Goal: Information Seeking & Learning: Check status

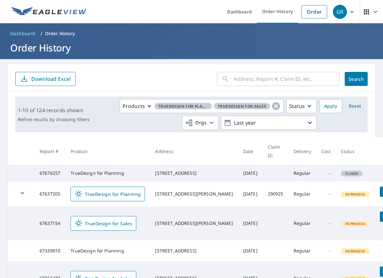
click at [373, 14] on icon "button" at bounding box center [376, 12] width 8 height 8
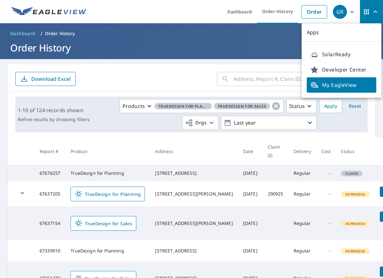
click at [140, 75] on form "​ Search Download Excel" at bounding box center [191, 79] width 353 height 14
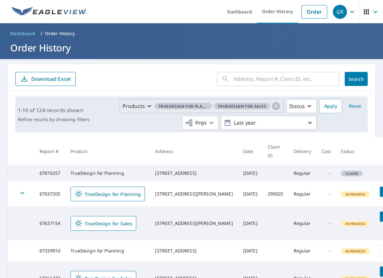
click at [149, 108] on icon "button" at bounding box center [150, 106] width 8 height 8
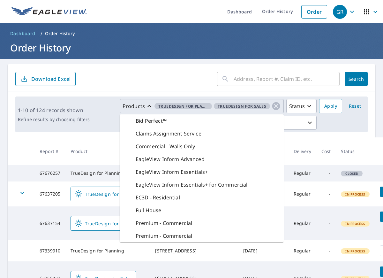
click at [148, 123] on p "Bid Perfect™" at bounding box center [151, 121] width 31 height 8
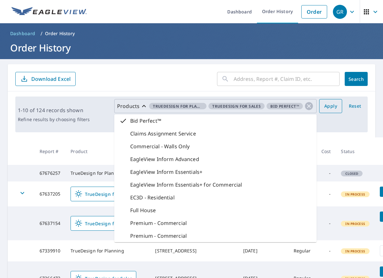
click at [332, 106] on span "Apply" at bounding box center [330, 106] width 13 height 8
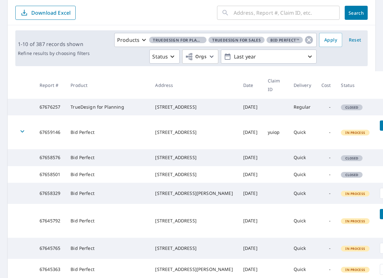
scroll to position [66, 0]
click at [23, 135] on icon "button" at bounding box center [23, 131] width 8 height 8
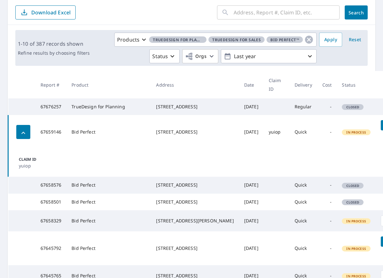
click at [26, 137] on icon "button" at bounding box center [23, 133] width 8 height 8
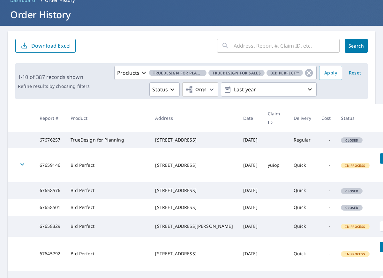
scroll to position [20, 0]
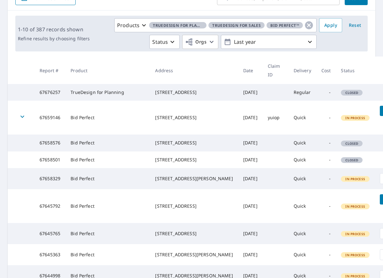
scroll to position [83, 0]
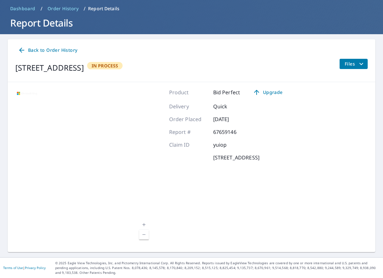
click at [21, 48] on icon at bounding box center [21, 50] width 5 height 5
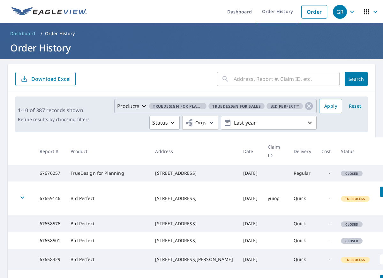
click at [140, 106] on p "Products" at bounding box center [128, 106] width 22 height 8
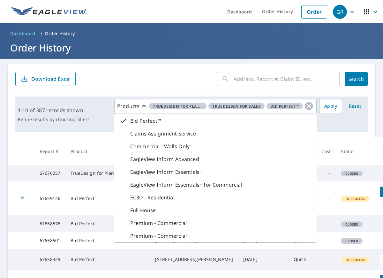
click at [132, 89] on div "​ Search Download Excel" at bounding box center [192, 77] width 368 height 27
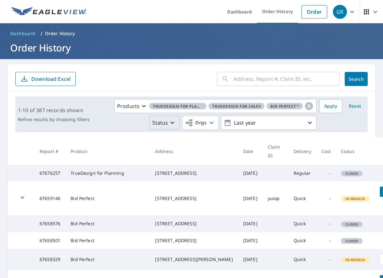
click at [163, 127] on button "Status" at bounding box center [164, 123] width 30 height 14
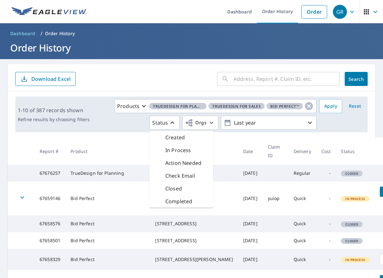
click at [116, 123] on div "Products TrueDesign for Planning TrueDesign for Sales Bid Perfect™ Status Creat…" at bounding box center [204, 114] width 224 height 31
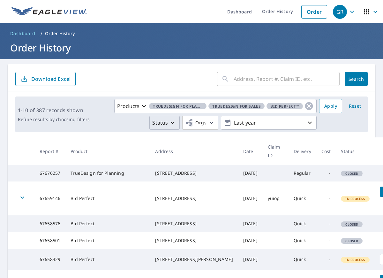
click at [162, 122] on p "Status" at bounding box center [160, 123] width 16 height 8
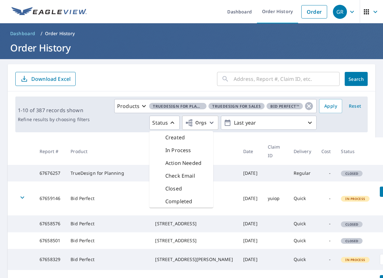
click at [108, 125] on div "Products TrueDesign for Planning TrueDesign for Sales Bid Perfect™ Status Creat…" at bounding box center [204, 114] width 224 height 31
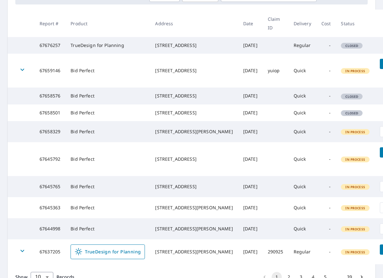
scroll to position [241, 0]
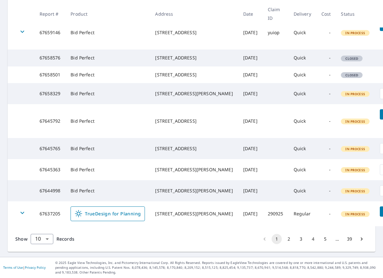
click at [99, 210] on span "TrueDesign for Planning" at bounding box center [108, 214] width 66 height 8
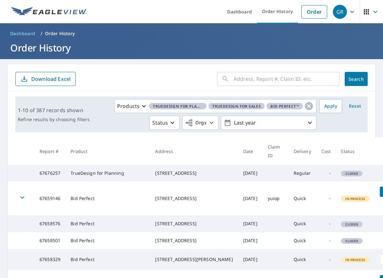
click at [353, 15] on icon "button" at bounding box center [352, 12] width 8 height 8
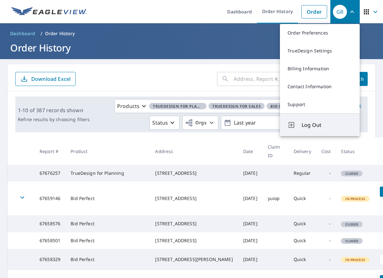
click at [327, 125] on span "Log Out" at bounding box center [327, 125] width 50 height 8
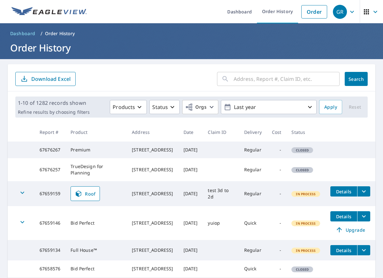
click at [369, 16] on span "button" at bounding box center [372, 11] width 18 height 15
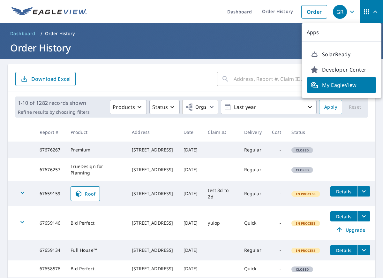
click at [190, 80] on form "​ Search Download Excel" at bounding box center [191, 79] width 353 height 14
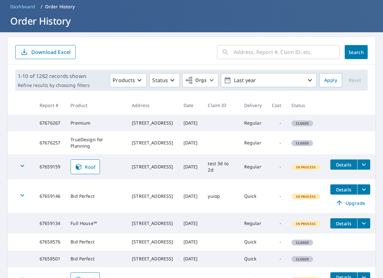
scroll to position [43, 0]
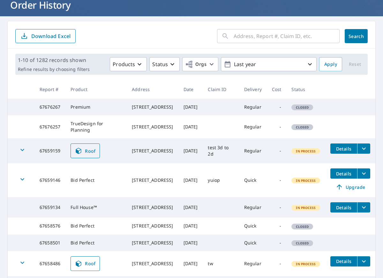
click at [89, 155] on span "Roof" at bounding box center [85, 151] width 21 height 8
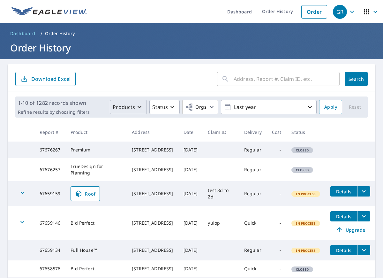
click at [141, 104] on icon "button" at bounding box center [140, 107] width 8 height 8
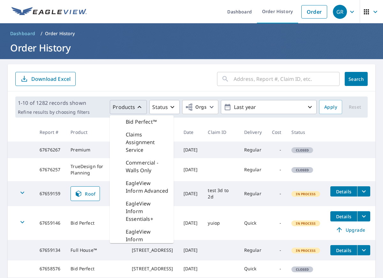
click at [133, 70] on div "​ Search Download Excel" at bounding box center [192, 77] width 368 height 27
